Goal: Task Accomplishment & Management: Use online tool/utility

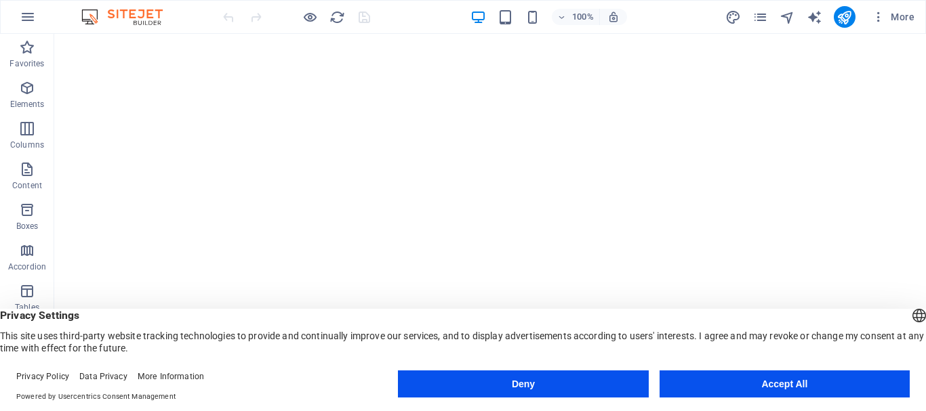
click at [729, 377] on button "Accept All" at bounding box center [785, 384] width 250 height 27
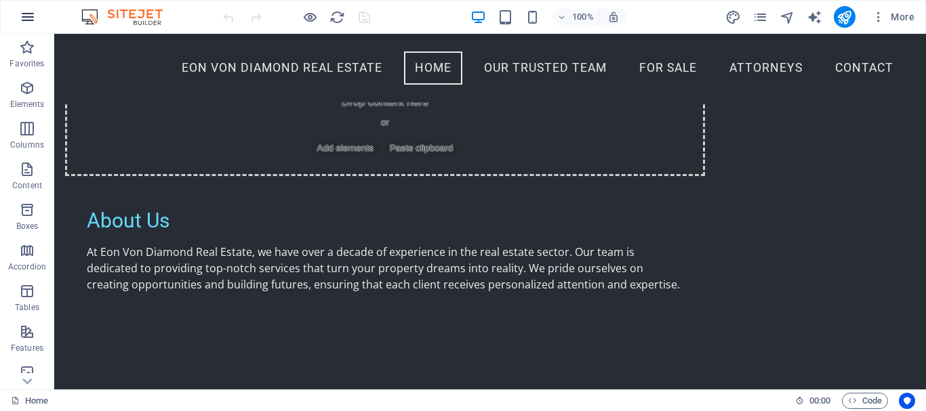
click at [28, 17] on icon "button" at bounding box center [28, 17] width 16 height 16
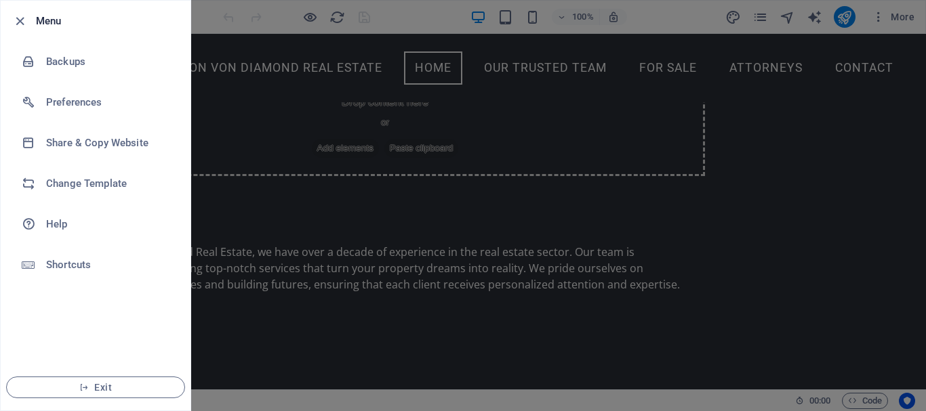
click at [874, 114] on div at bounding box center [463, 205] width 926 height 411
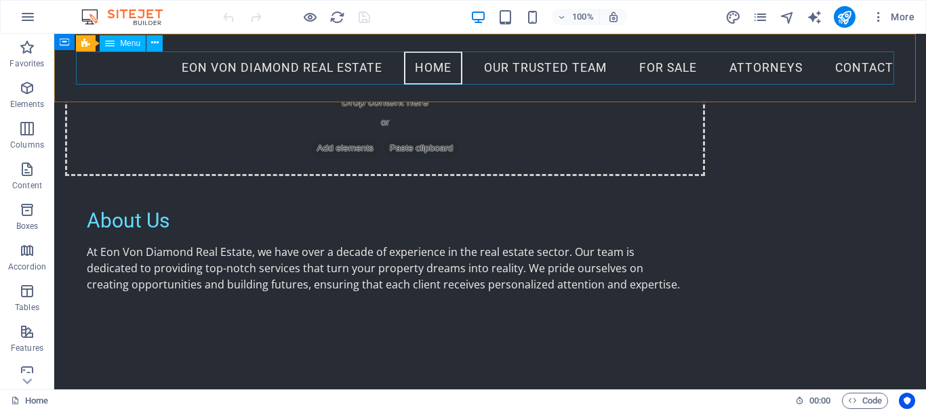
click at [538, 64] on nav "EON VON DIAMOND REAL ESTATE Home OUR TRUSTED TEAM FOR SALE ATTORNEYS Contact" at bounding box center [490, 69] width 828 height 34
select select
select select "1"
select select
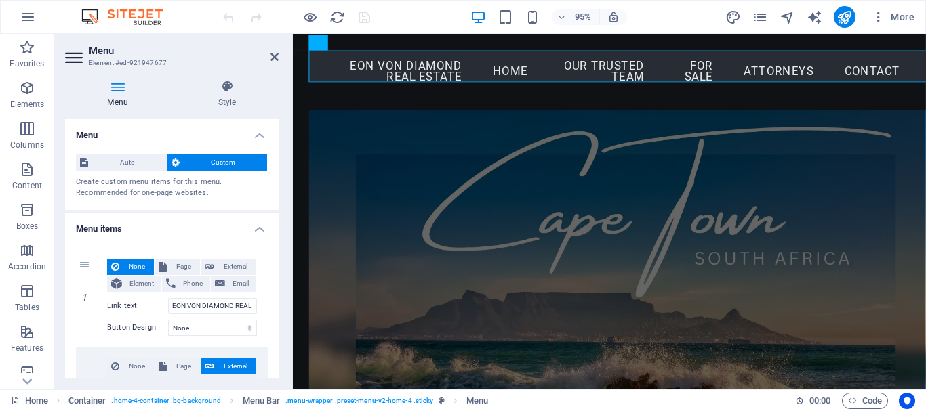
click at [119, 87] on icon at bounding box center [117, 87] width 105 height 14
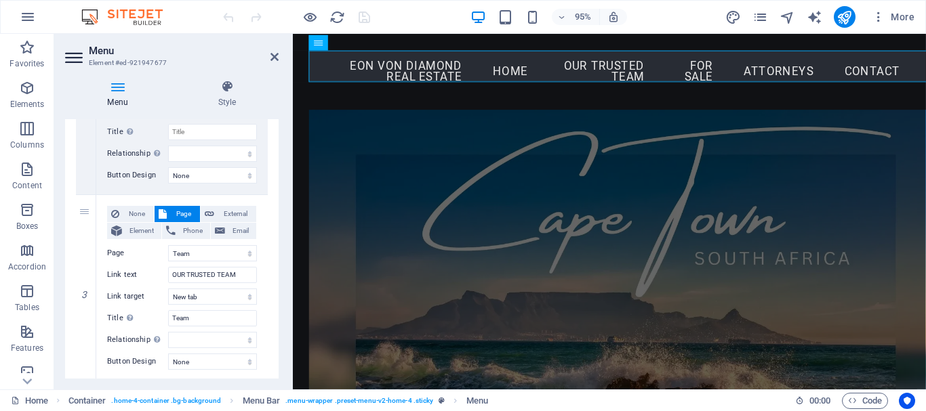
scroll to position [407, 0]
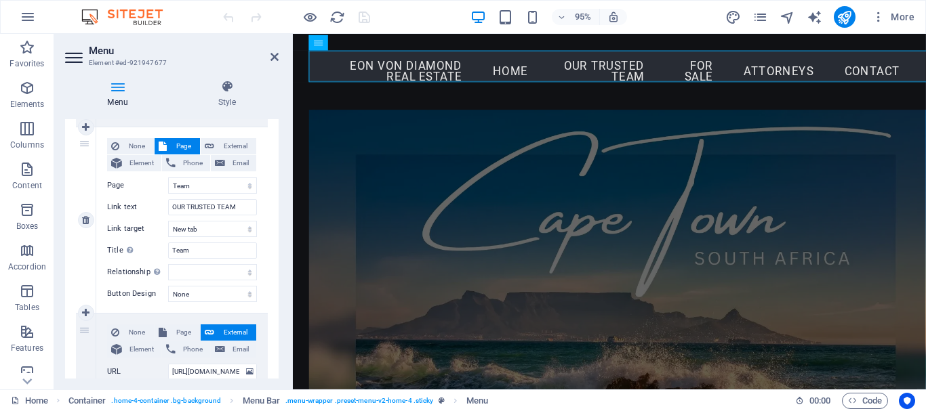
click at [169, 147] on button "Page" at bounding box center [177, 146] width 45 height 16
click at [169, 144] on button "Page" at bounding box center [177, 146] width 45 height 16
click at [171, 144] on span "Page" at bounding box center [183, 146] width 25 height 16
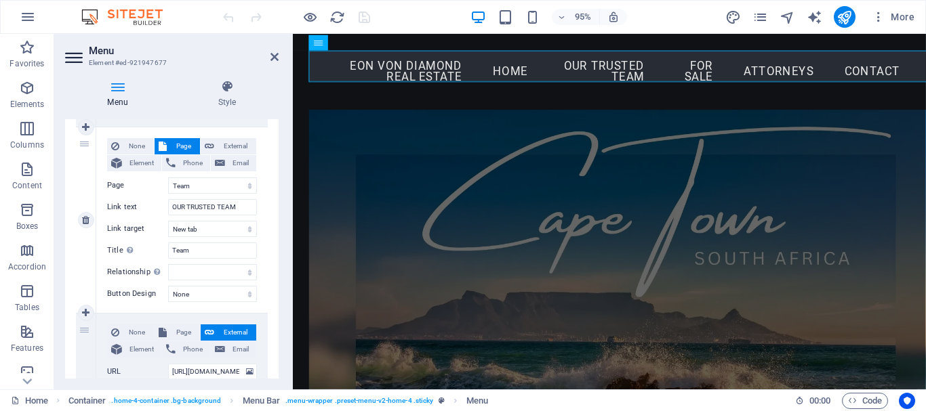
click at [171, 144] on span "Page" at bounding box center [183, 146] width 25 height 16
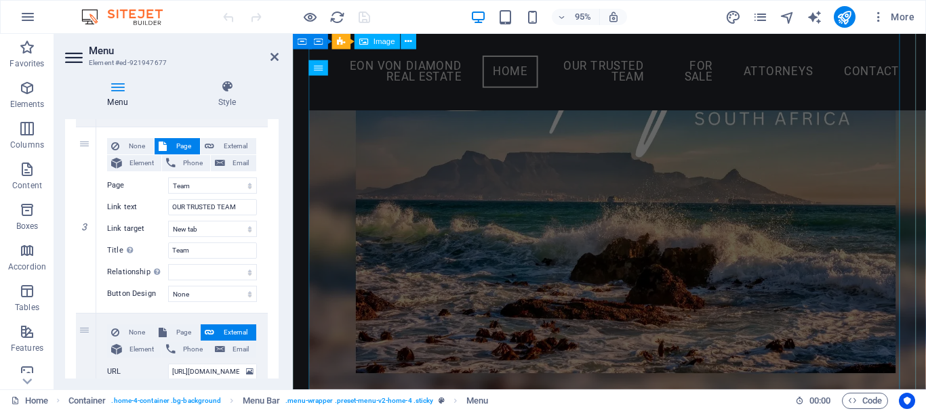
scroll to position [0, 0]
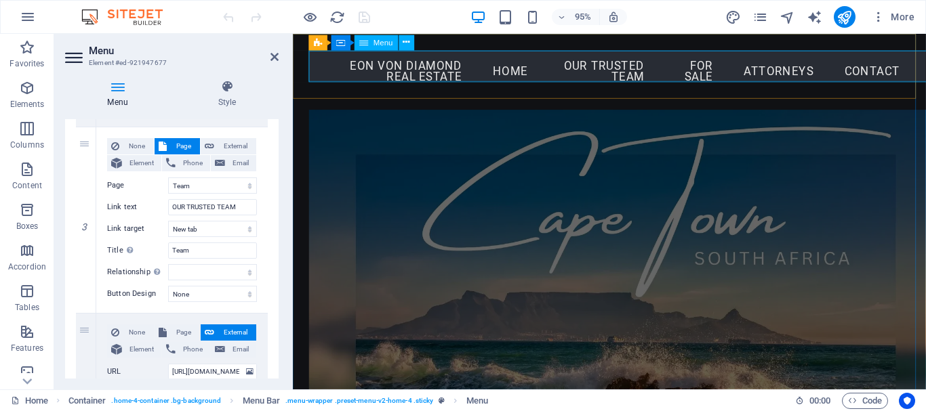
click at [671, 70] on nav "EON VON DIAMOND REAL ESTATE Home OUR TRUSTED TEAM FOR SALE ATTORNEYS Contact" at bounding box center [626, 74] width 633 height 45
click at [674, 66] on nav "EON VON DIAMOND REAL ESTATE Home OUR TRUSTED TEAM FOR SALE ATTORNEYS Contact" at bounding box center [626, 74] width 633 height 45
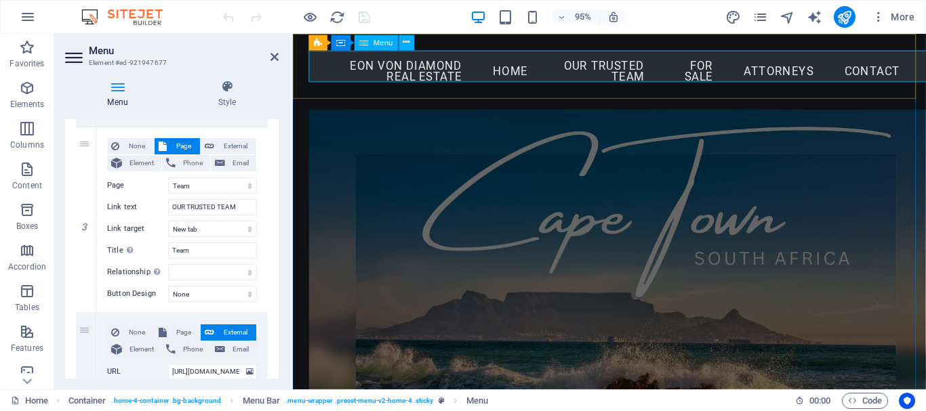
click at [674, 65] on nav "EON VON DIAMOND REAL ESTATE Home OUR TRUSTED TEAM FOR SALE ATTORNEYS Contact" at bounding box center [626, 74] width 633 height 45
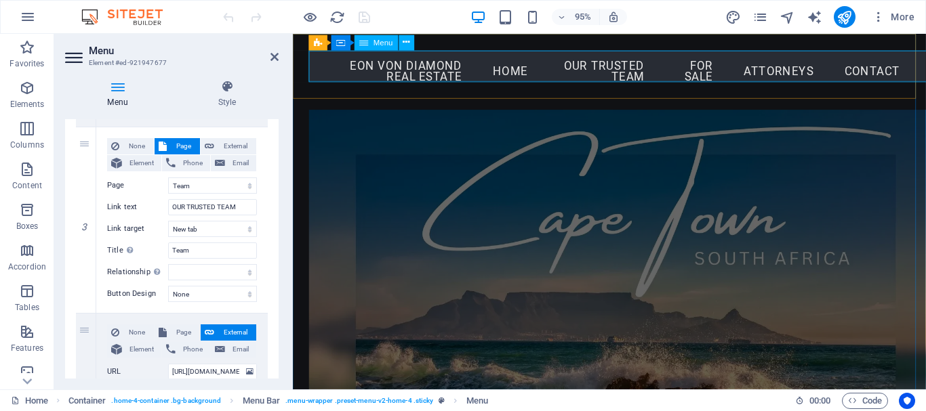
click at [674, 65] on nav "EON VON DIAMOND REAL ESTATE Home OUR TRUSTED TEAM FOR SALE ATTORNEYS Contact" at bounding box center [626, 74] width 633 height 45
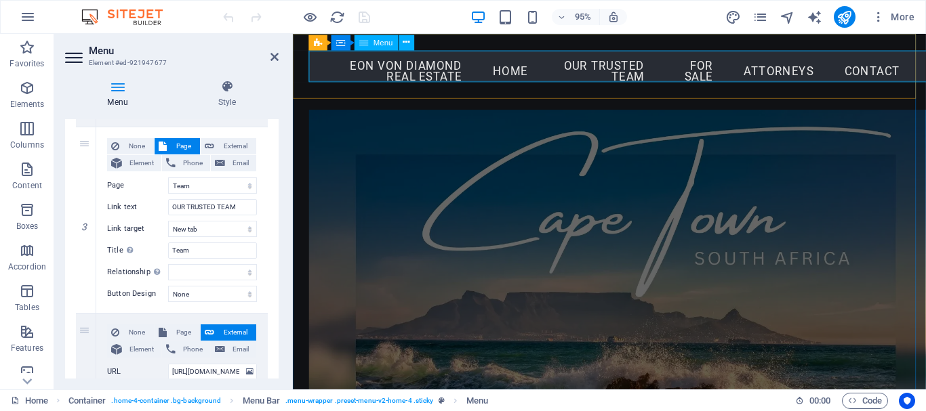
click at [674, 65] on nav "EON VON DIAMOND REAL ESTATE Home OUR TRUSTED TEAM FOR SALE ATTORNEYS Contact" at bounding box center [626, 74] width 633 height 45
click at [674, 64] on nav "EON VON DIAMOND REAL ESTATE Home OUR TRUSTED TEAM FOR SALE ATTORNEYS Contact" at bounding box center [626, 74] width 633 height 45
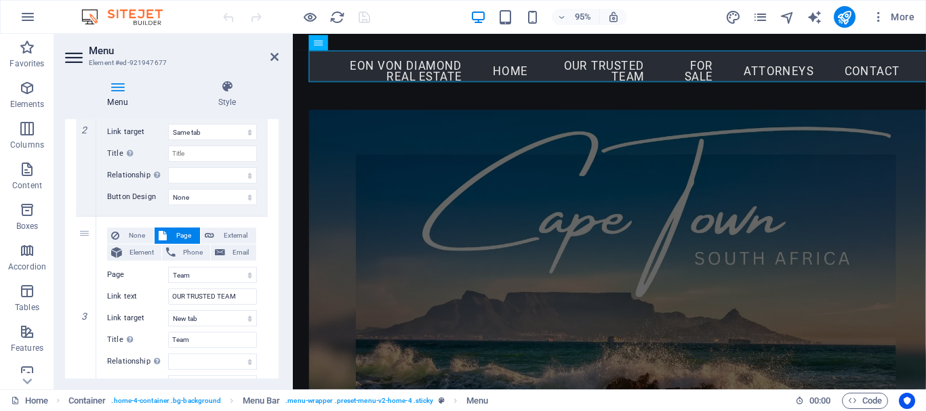
scroll to position [339, 0]
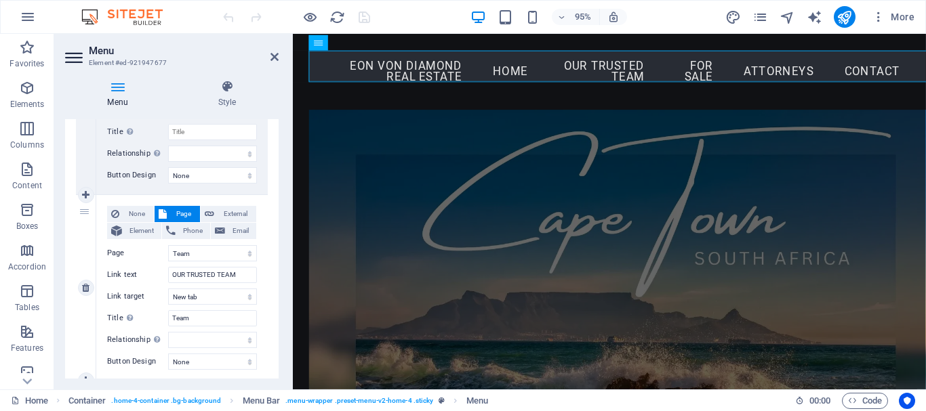
click at [181, 214] on span "Page" at bounding box center [183, 214] width 25 height 16
click at [664, 72] on nav "EON VON DIAMOND REAL ESTATE Home OUR TRUSTED TEAM FOR SALE ATTORNEYS Contact" at bounding box center [626, 74] width 633 height 45
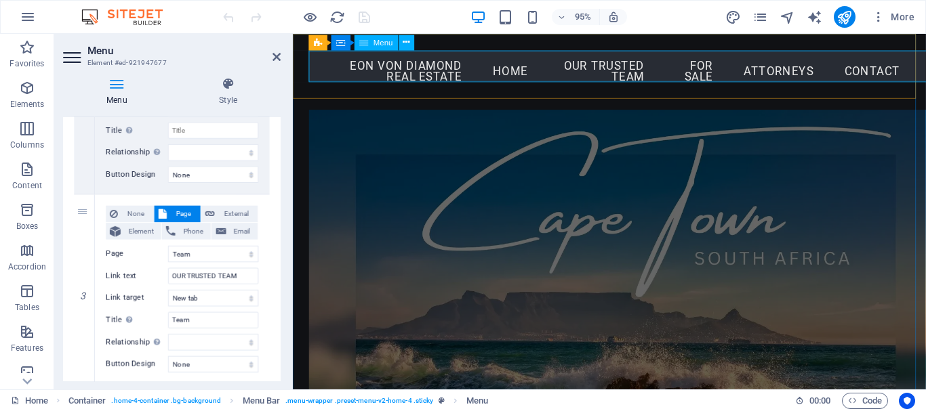
click at [666, 69] on nav "EON VON DIAMOND REAL ESTATE Home OUR TRUSTED TEAM FOR SALE ATTORNEYS Contact" at bounding box center [626, 74] width 633 height 45
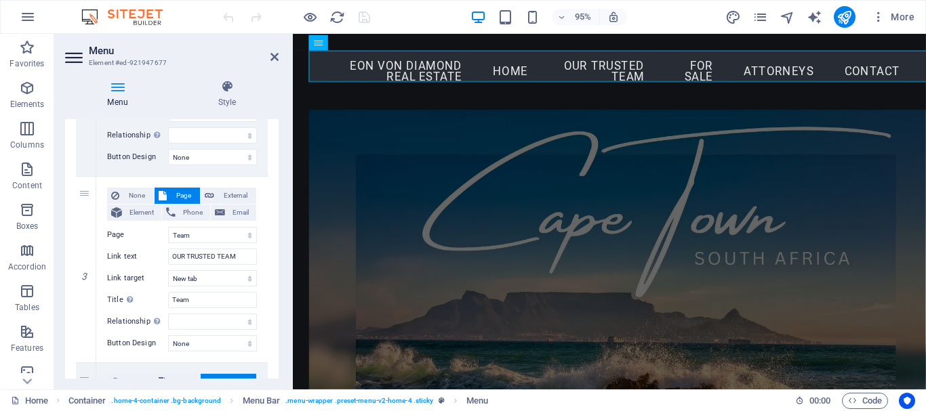
scroll to position [328, 0]
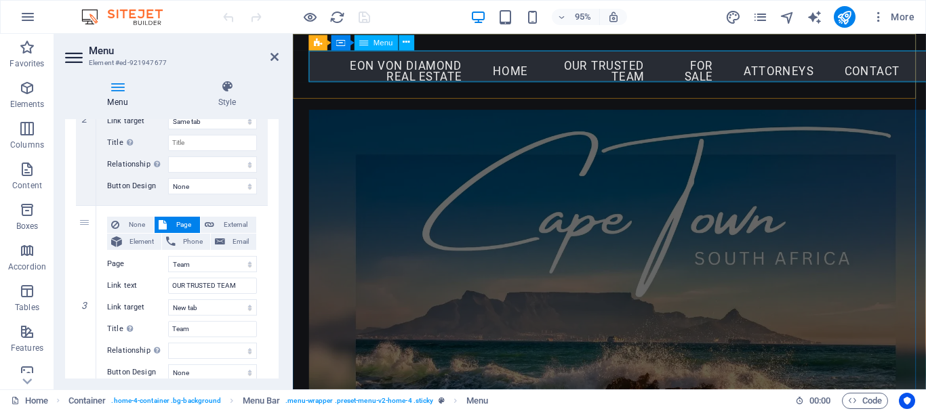
click at [675, 65] on nav "EON VON DIAMOND REAL ESTATE Home OUR TRUSTED TEAM FOR SALE ATTORNEYS Contact" at bounding box center [626, 74] width 633 height 45
click at [674, 64] on nav "EON VON DIAMOND REAL ESTATE Home OUR TRUSTED TEAM FOR SALE ATTORNEYS Contact" at bounding box center [626, 74] width 633 height 45
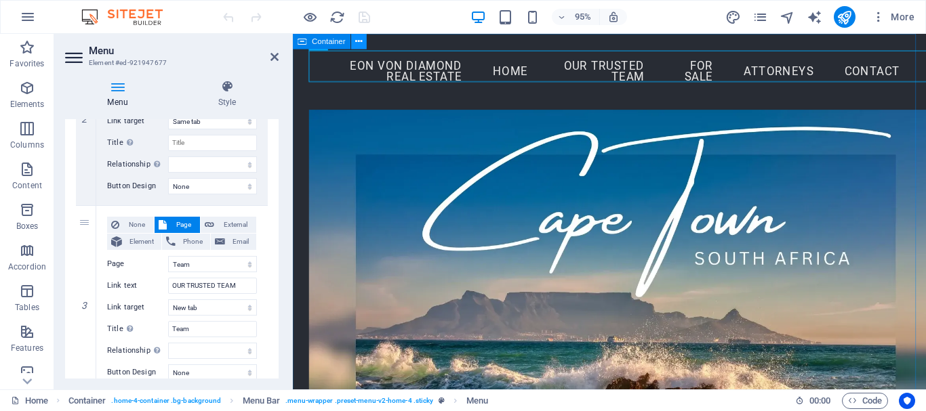
click at [353, 40] on button at bounding box center [359, 42] width 16 height 16
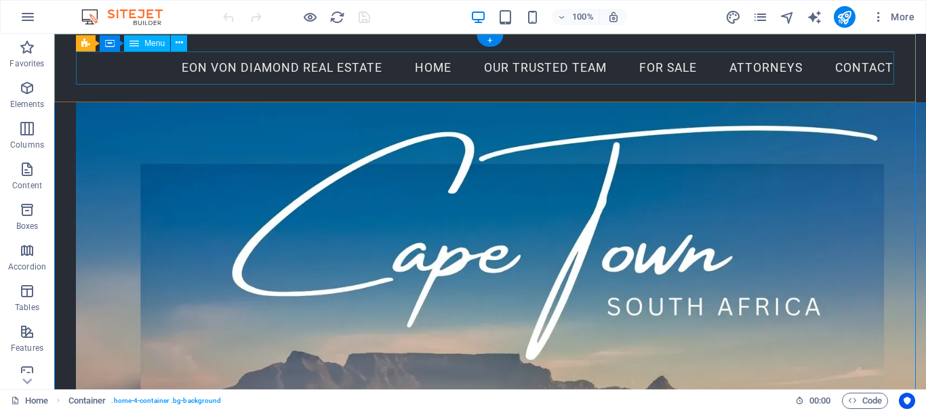
click at [540, 71] on nav "EON VON DIAMOND REAL ESTATE Home OUR TRUSTED TEAM FOR SALE ATTORNEYS Contact" at bounding box center [490, 69] width 828 height 34
select select
select select "1"
select select
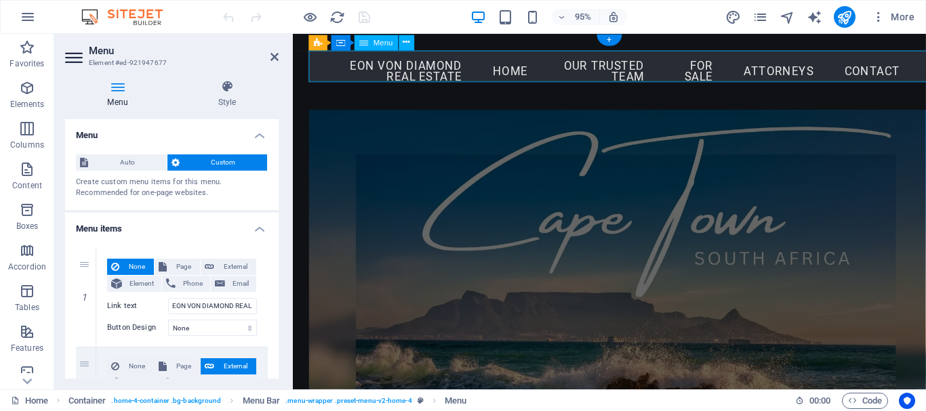
click at [682, 69] on nav "EON VON DIAMOND REAL ESTATE Home OUR TRUSTED TEAM FOR SALE ATTORNEYS Contact" at bounding box center [626, 74] width 633 height 45
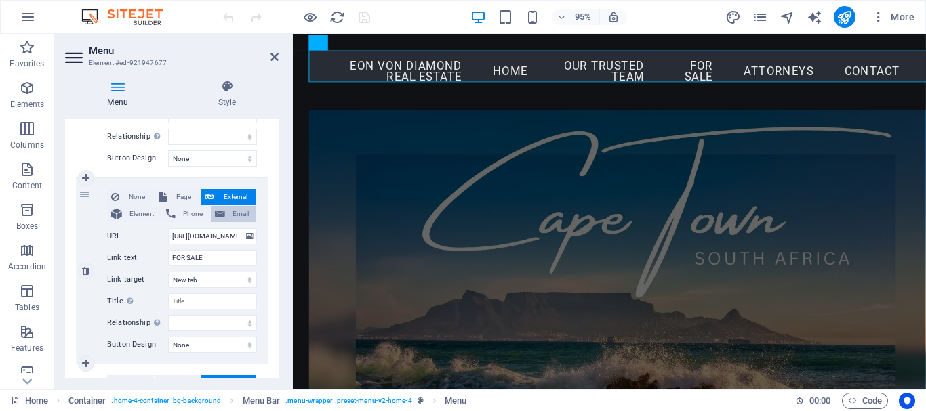
scroll to position [407, 0]
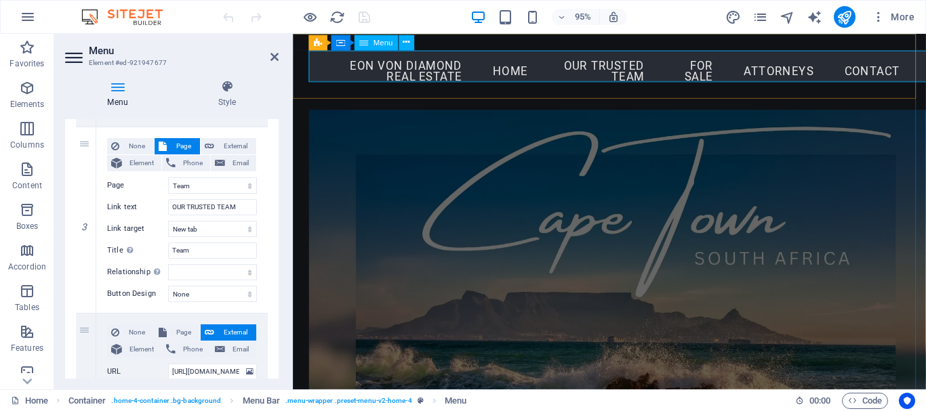
click at [705, 70] on nav "EON VON DIAMOND REAL ESTATE Home OUR TRUSTED TEAM FOR SALE ATTORNEYS Contact" at bounding box center [626, 74] width 633 height 45
click at [704, 70] on nav "EON VON DIAMOND REAL ESTATE Home OUR TRUSTED TEAM FOR SALE ATTORNEYS Contact" at bounding box center [626, 74] width 633 height 45
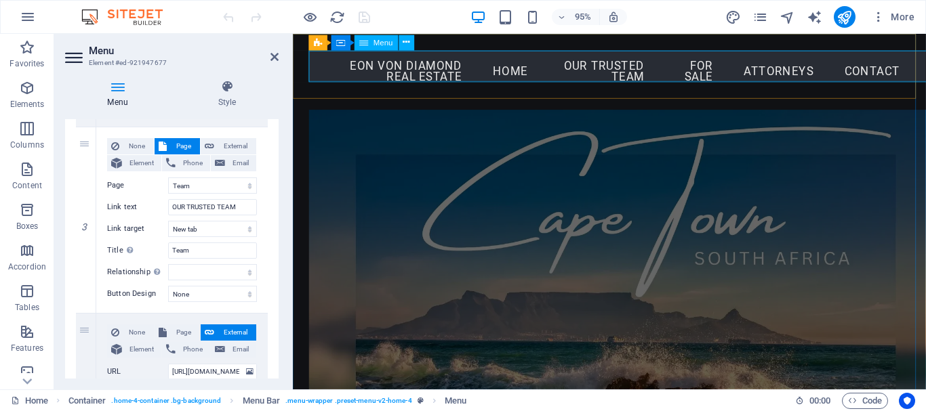
click at [704, 70] on nav "EON VON DIAMOND REAL ESTATE Home OUR TRUSTED TEAM FOR SALE ATTORNEYS Contact" at bounding box center [626, 74] width 633 height 45
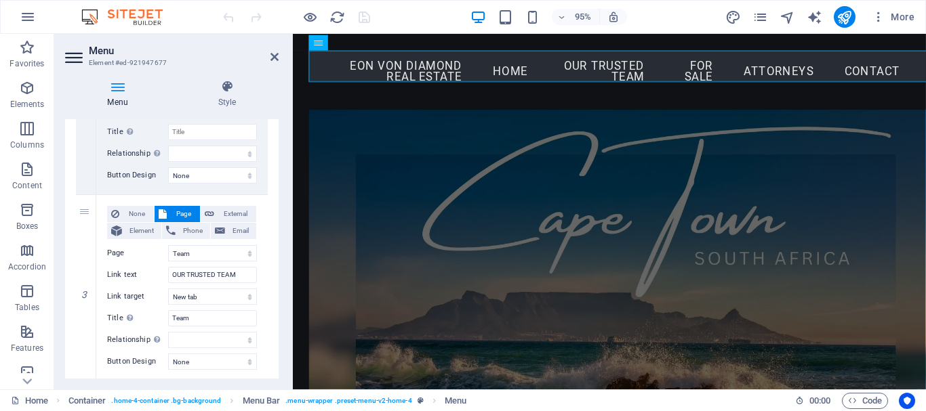
scroll to position [0, 0]
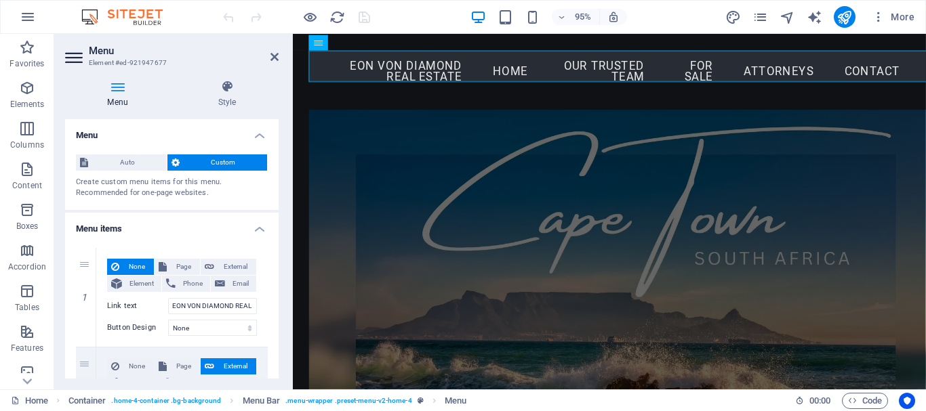
click at [69, 56] on icon at bounding box center [75, 58] width 20 height 22
click at [660, 71] on nav "EON VON DIAMOND REAL ESTATE Home OUR TRUSTED TEAM FOR SALE ATTORNEYS Contact" at bounding box center [626, 74] width 633 height 45
drag, startPoint x: 277, startPoint y: 55, endPoint x: 222, endPoint y: 21, distance: 64.5
click at [277, 55] on icon at bounding box center [274, 57] width 8 height 11
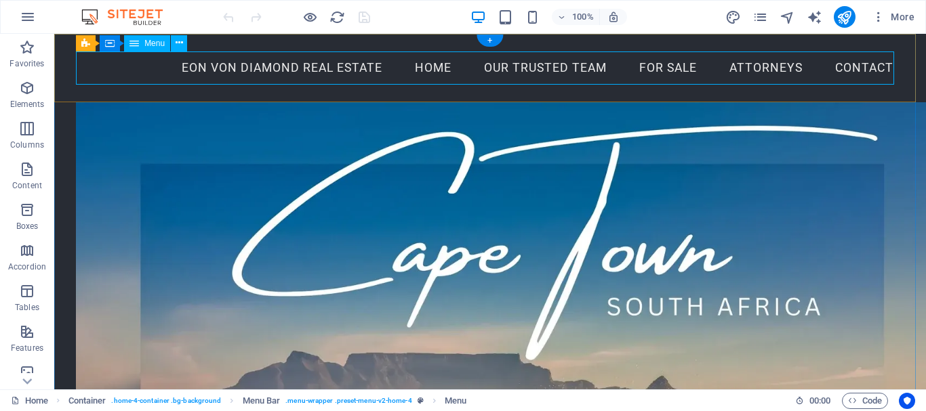
click at [582, 64] on nav "EON VON DIAMOND REAL ESTATE Home OUR TRUSTED TEAM FOR SALE ATTORNEYS Contact" at bounding box center [490, 69] width 828 height 34
select select
select select "1"
select select
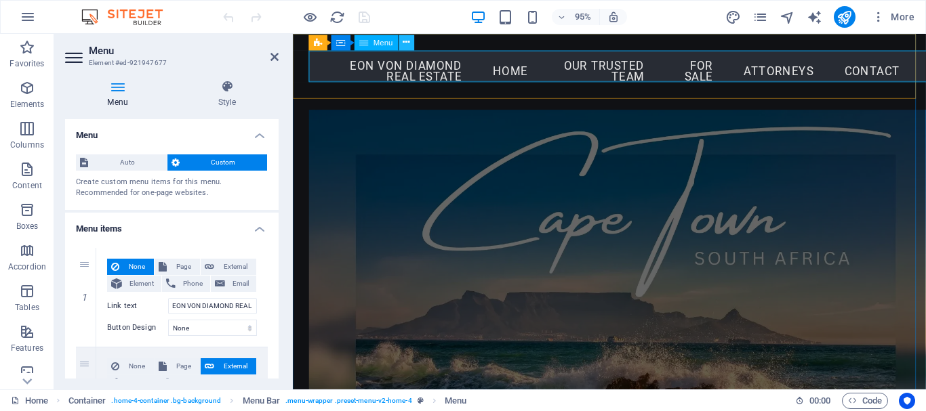
click at [401, 43] on button at bounding box center [407, 43] width 16 height 16
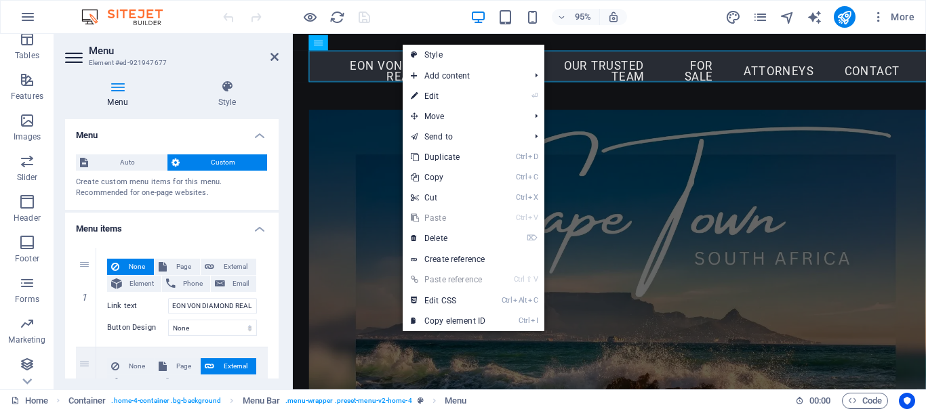
scroll to position [254, 0]
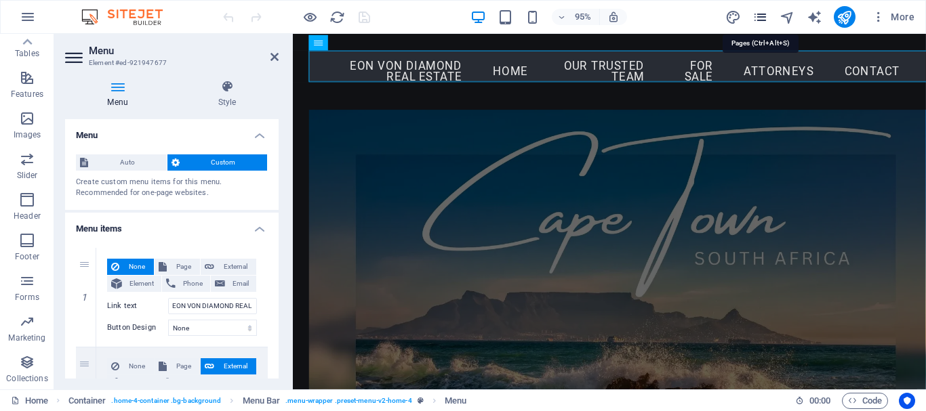
click at [761, 20] on icon "pages" at bounding box center [760, 17] width 16 height 16
click at [761, 14] on icon "pages" at bounding box center [760, 17] width 16 height 16
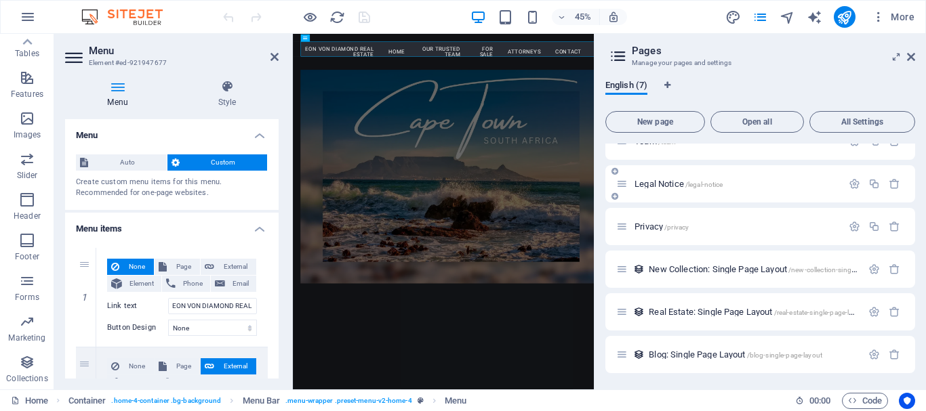
scroll to position [0, 0]
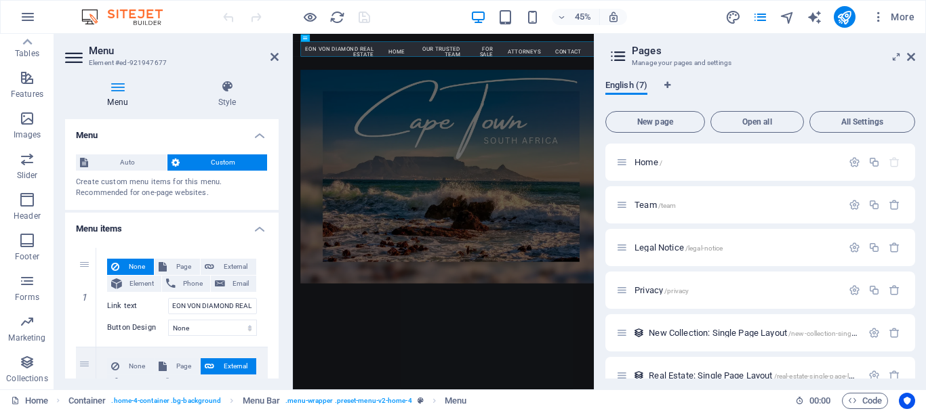
click at [632, 90] on span "English (7)" at bounding box center [626, 86] width 42 height 19
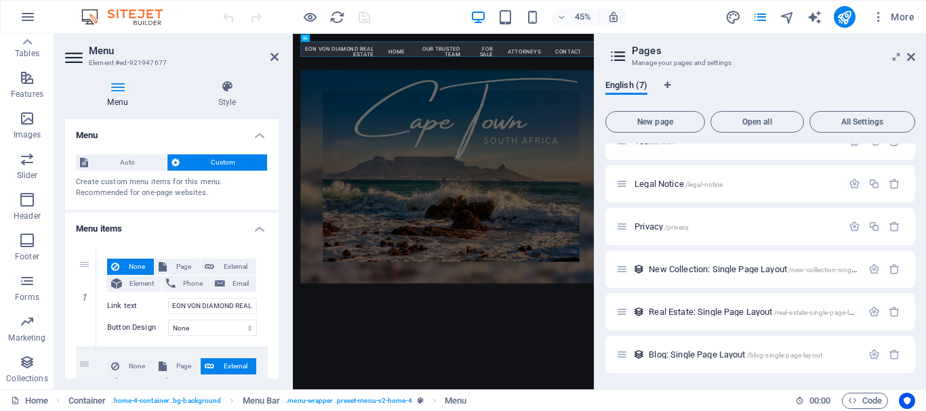
click at [896, 59] on icon at bounding box center [896, 57] width 0 height 11
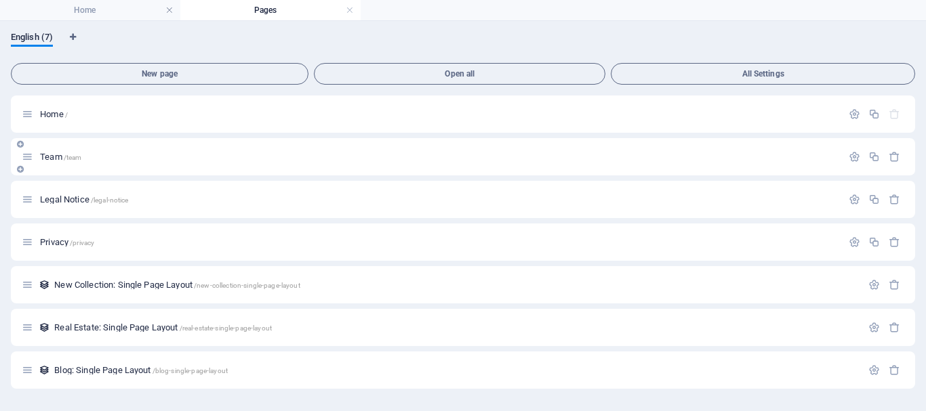
click at [24, 161] on icon at bounding box center [28, 157] width 12 height 12
click at [851, 155] on icon "button" at bounding box center [855, 157] width 12 height 12
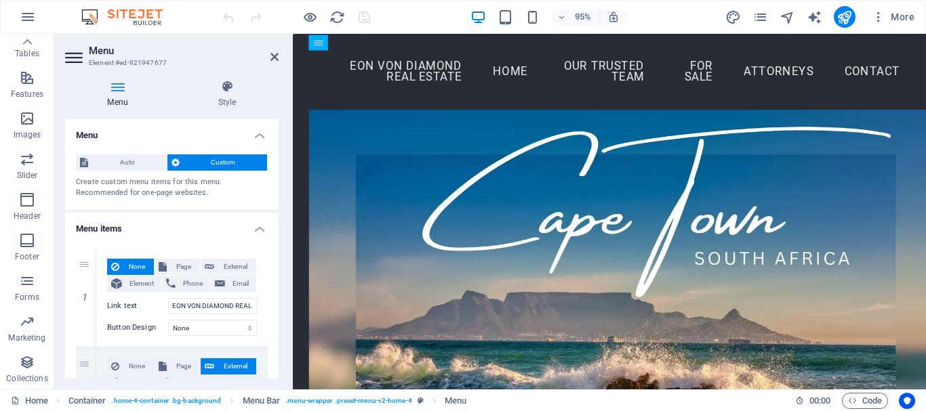
click at [115, 7] on div "95% More" at bounding box center [463, 17] width 925 height 33
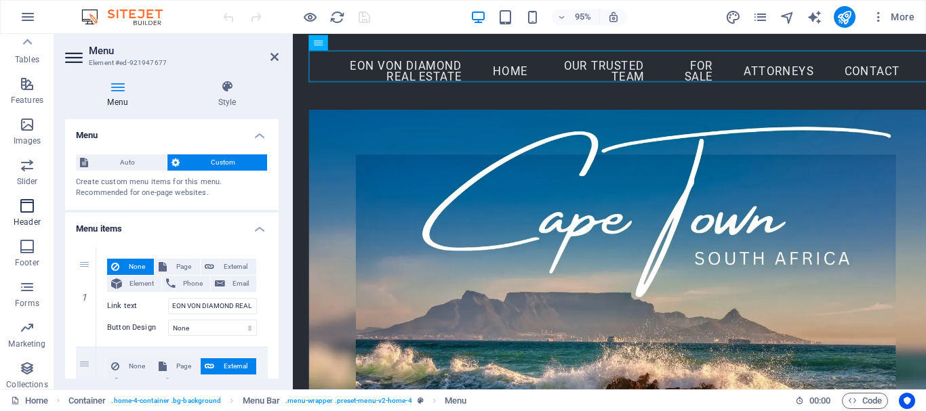
scroll to position [254, 0]
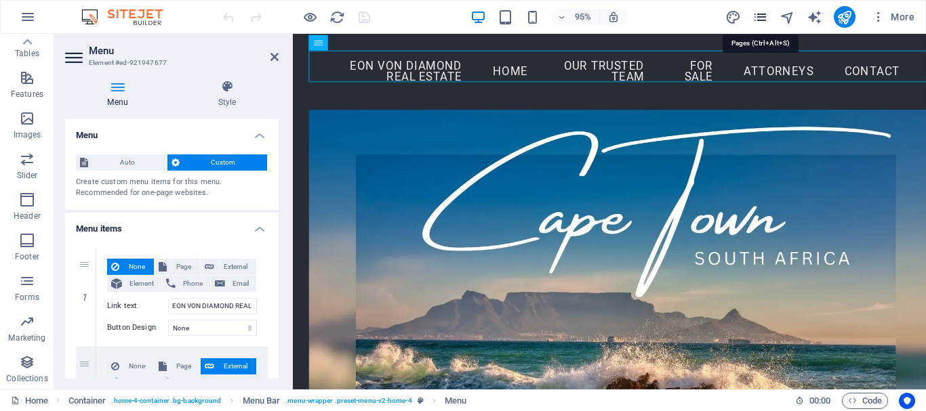
click at [757, 14] on icon "pages" at bounding box center [760, 17] width 16 height 16
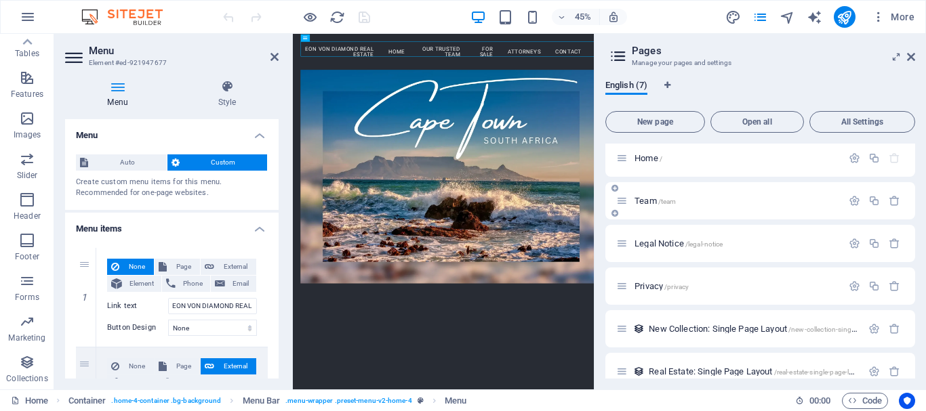
scroll to position [0, 0]
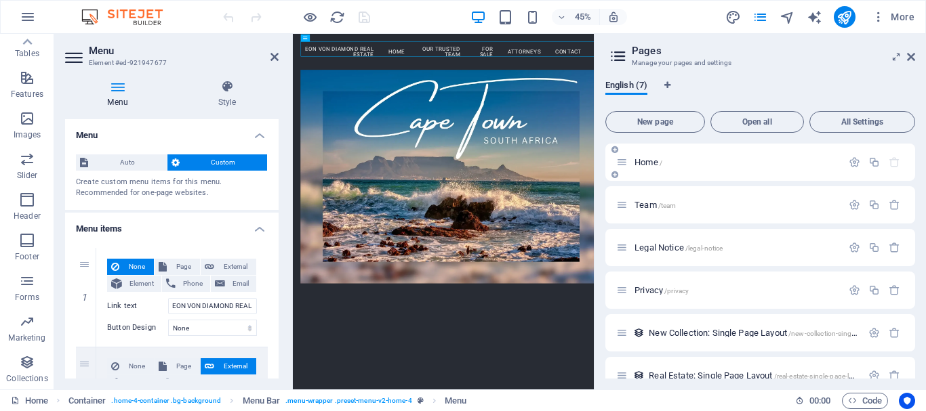
click at [628, 163] on div "Home /" at bounding box center [729, 163] width 226 height 16
click at [712, 163] on p "Home /" at bounding box center [735, 162] width 203 height 9
click at [774, 208] on p "Team /team" at bounding box center [735, 205] width 203 height 9
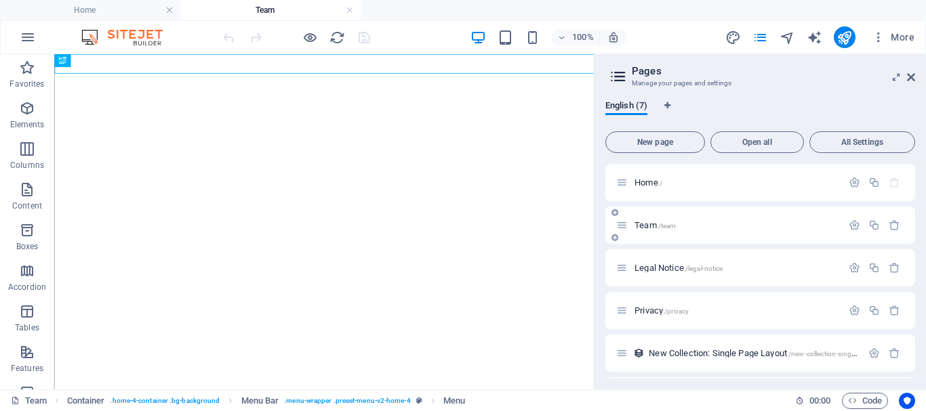
click at [912, 48] on div "100% More" at bounding box center [463, 37] width 925 height 33
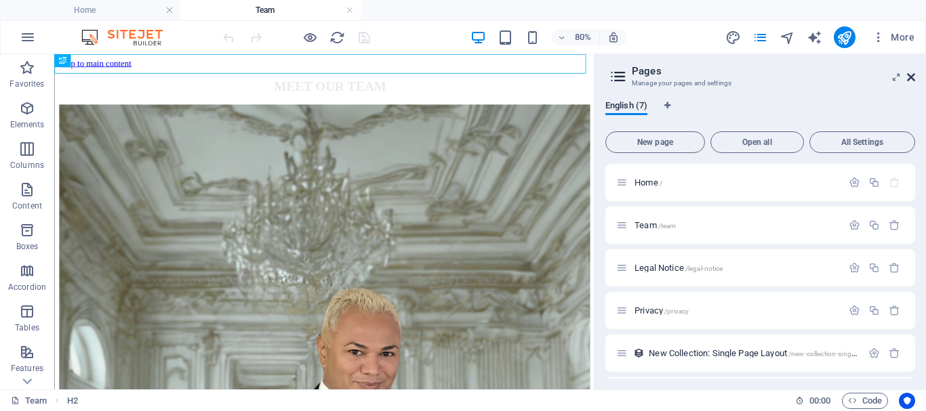
click at [910, 74] on icon at bounding box center [911, 77] width 8 height 11
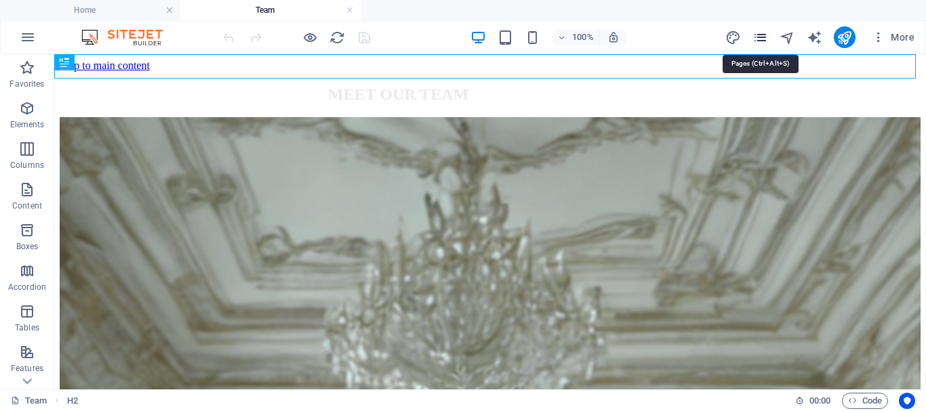
click at [763, 39] on icon "pages" at bounding box center [760, 38] width 16 height 16
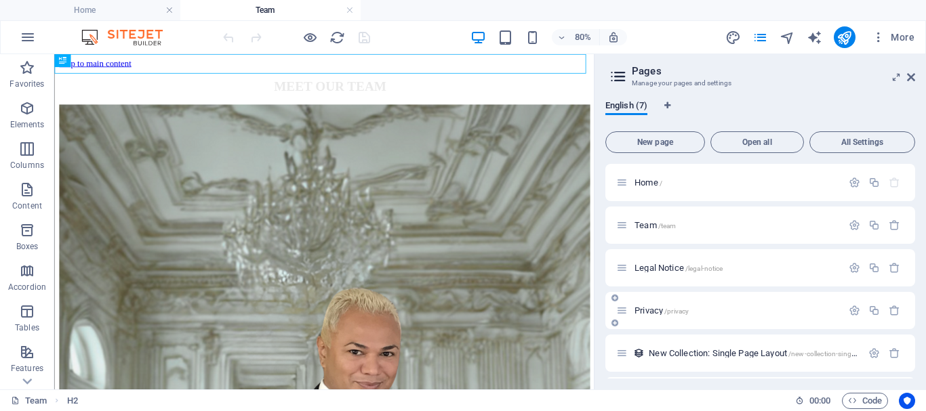
click at [765, 315] on p "Privacy /privacy" at bounding box center [735, 310] width 203 height 9
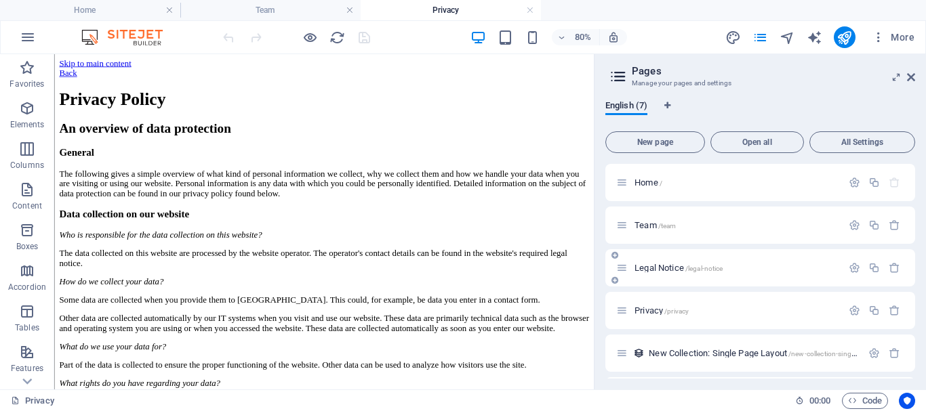
click at [747, 270] on p "Legal Notice /legal-notice" at bounding box center [735, 268] width 203 height 9
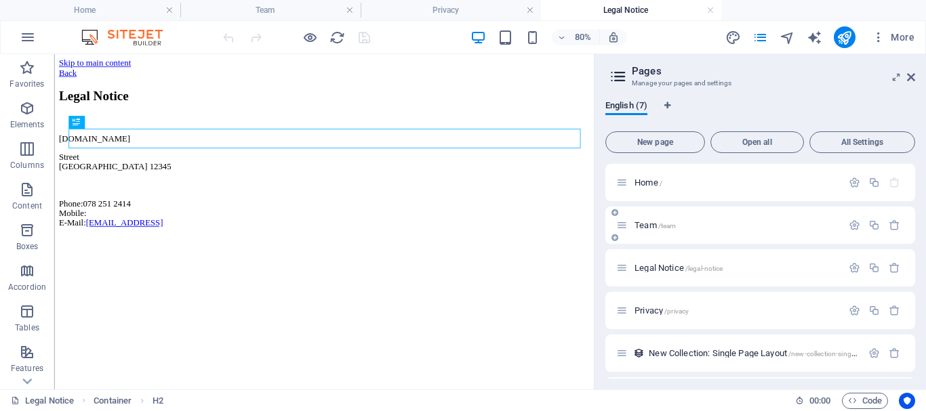
click at [756, 225] on p "Team /team" at bounding box center [735, 225] width 203 height 9
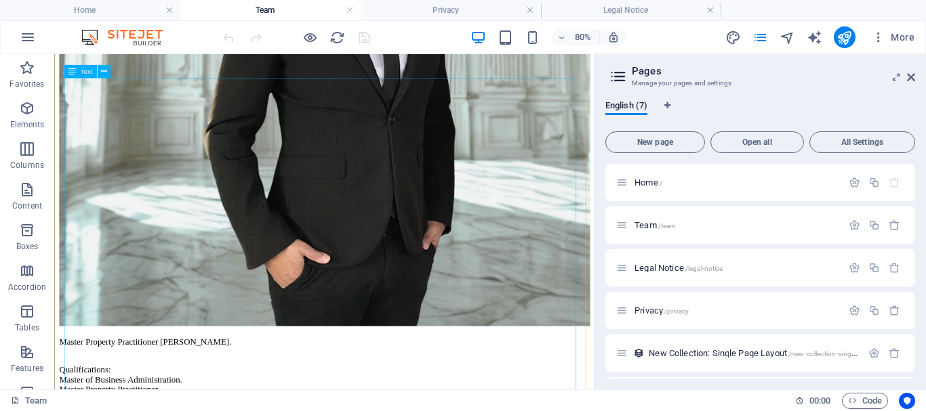
scroll to position [678, 0]
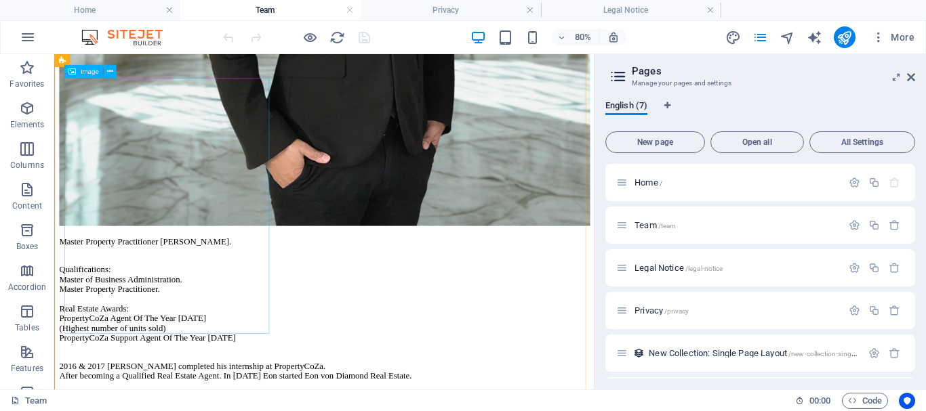
click at [110, 73] on icon at bounding box center [109, 72] width 6 height 12
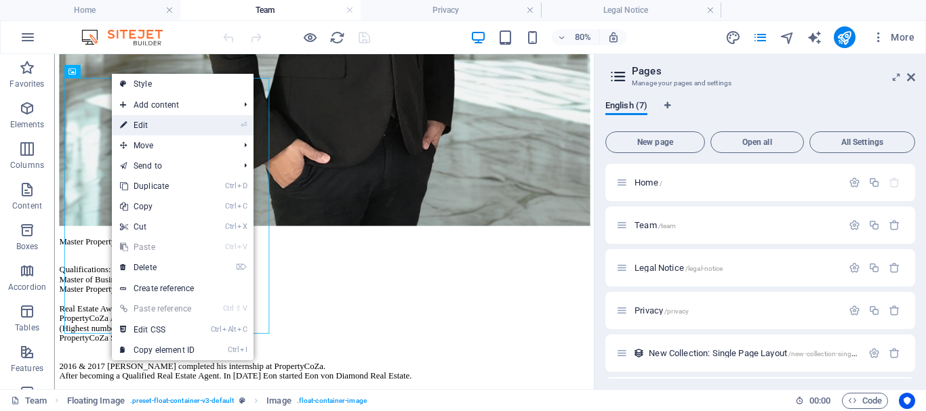
click at [164, 127] on link "⏎ Edit" at bounding box center [157, 125] width 91 height 20
select select "%"
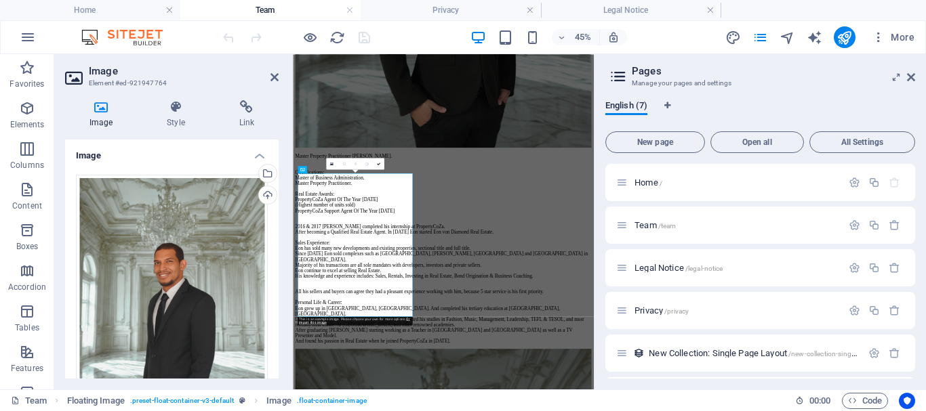
scroll to position [443, 0]
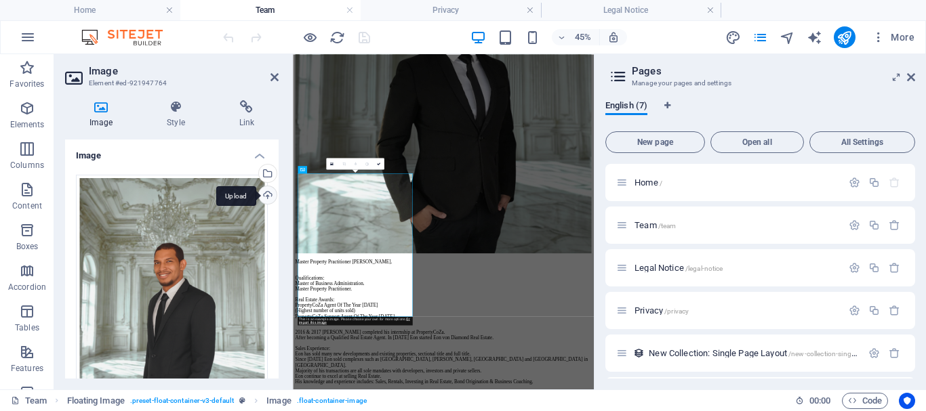
click at [266, 192] on div "Upload" at bounding box center [266, 196] width 20 height 20
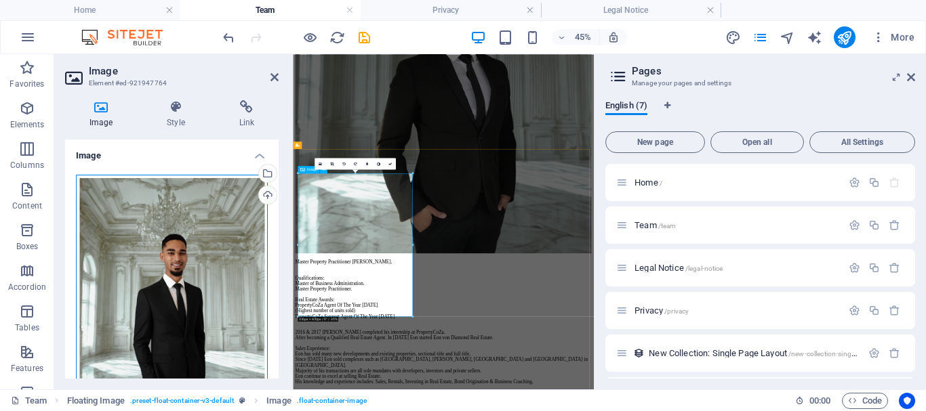
drag, startPoint x: 492, startPoint y: 337, endPoint x: 436, endPoint y: 456, distance: 131.9
click at [151, 287] on div "Drag files here, click to choose files or select files from Files or our free s…" at bounding box center [172, 294] width 192 height 238
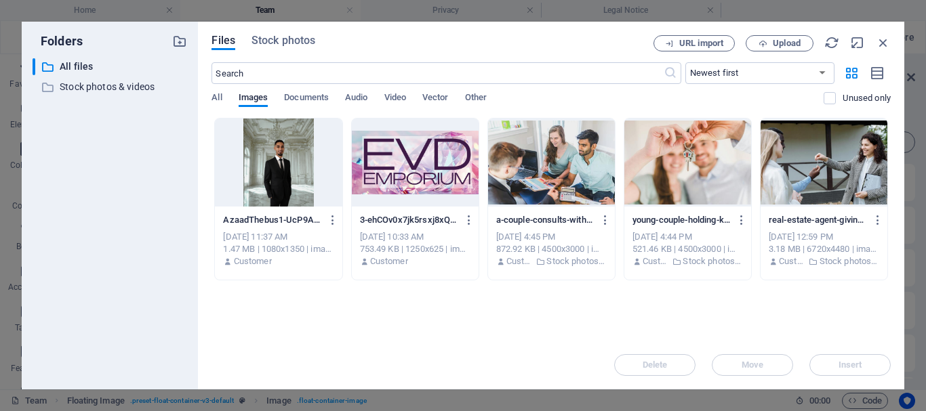
click at [275, 178] on div at bounding box center [278, 163] width 127 height 88
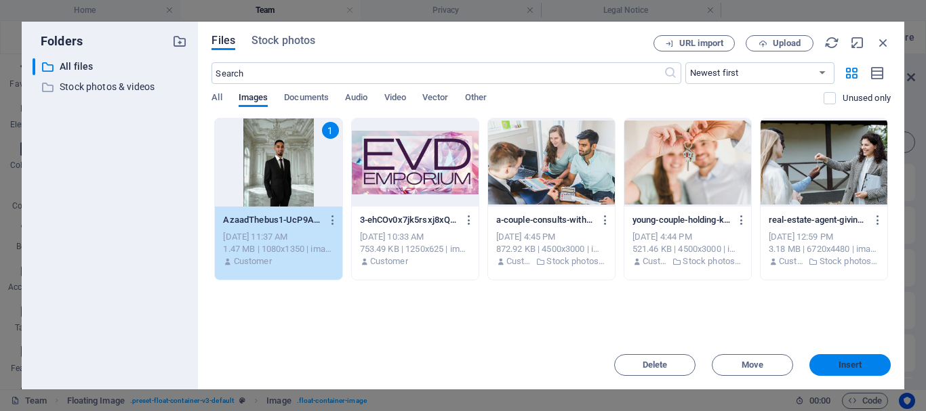
click at [839, 358] on button "Insert" at bounding box center [849, 365] width 81 height 22
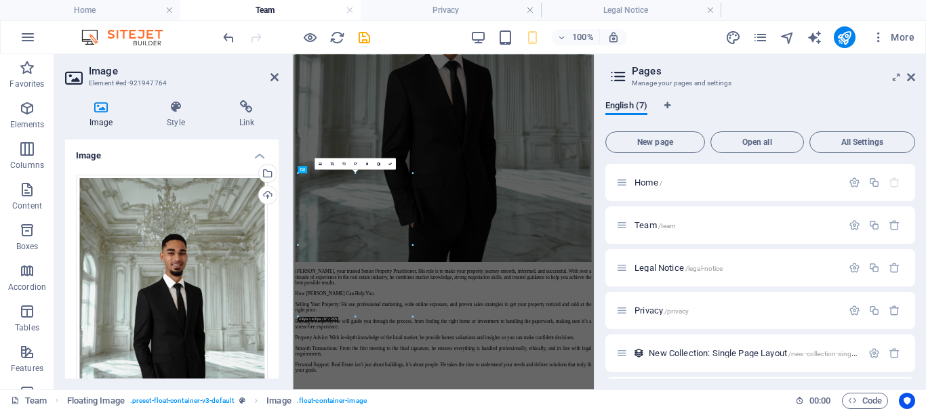
scroll to position [443, 0]
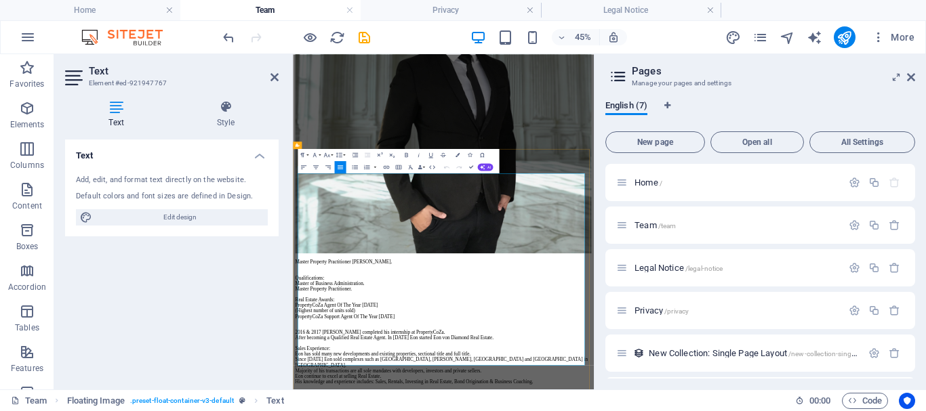
click at [275, 74] on icon at bounding box center [274, 77] width 8 height 11
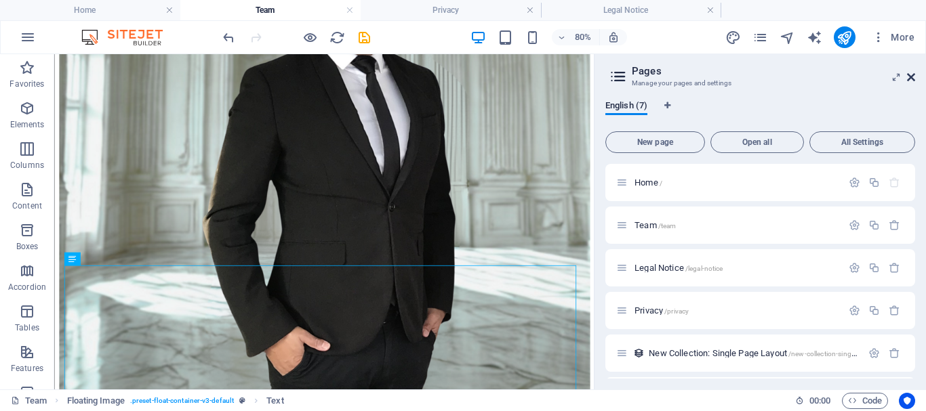
click at [911, 74] on icon at bounding box center [911, 77] width 8 height 11
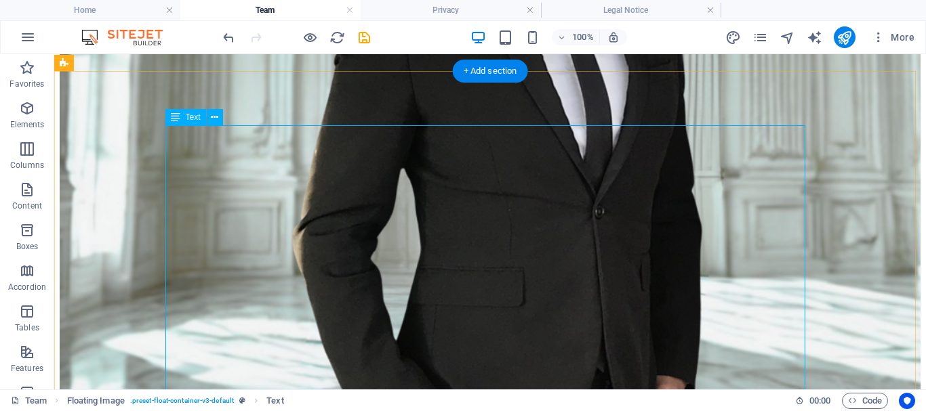
scroll to position [647, 0]
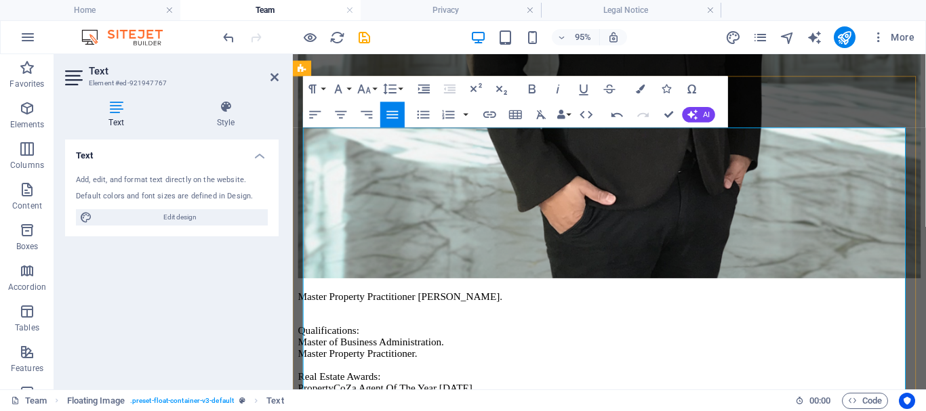
click at [839, 33] on icon "publish" at bounding box center [844, 38] width 16 height 16
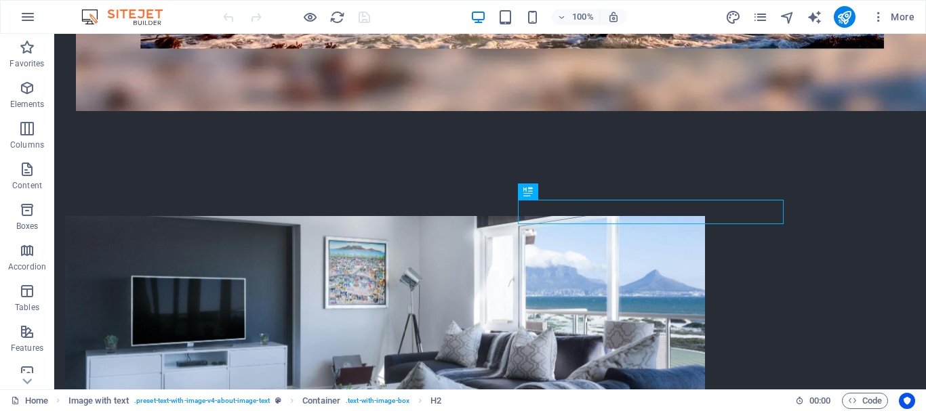
scroll to position [609, 0]
